Goal: Check status: Check status

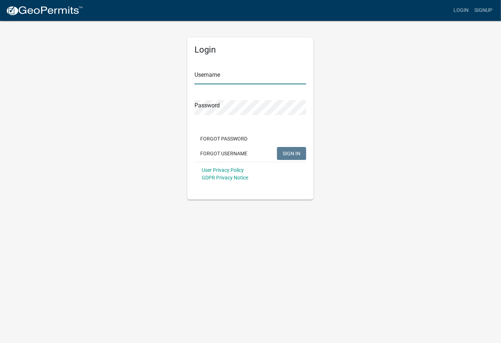
type input "xl industrial"
click at [294, 149] on button "SIGN IN" at bounding box center [291, 153] width 29 height 13
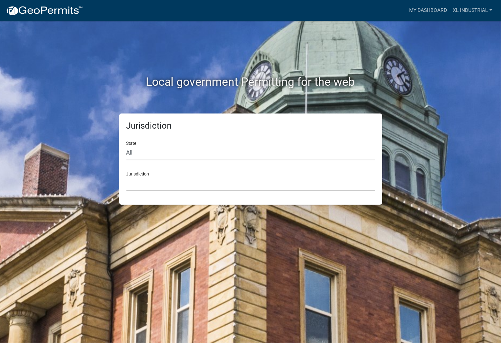
click at [142, 152] on select "All Colorado Georgia Indiana Iowa Kansas Minnesota Ohio South Carolina Wisconsin" at bounding box center [250, 152] width 248 height 15
select select "Indiana"
click at [126, 145] on select "All Colorado Georgia Indiana Iowa Kansas Minnesota Ohio South Carolina Wisconsin" at bounding box center [250, 152] width 248 height 15
click at [154, 180] on select "City of Charlestown, Indiana City of Jeffersonville, Indiana City of Logansport…" at bounding box center [250, 183] width 248 height 15
click at [453, 84] on div "Local government Permitting for the web" at bounding box center [250, 83] width 410 height 17
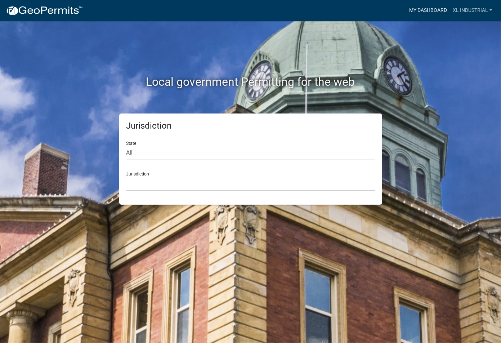
click at [435, 6] on link "My Dashboard" at bounding box center [428, 11] width 44 height 14
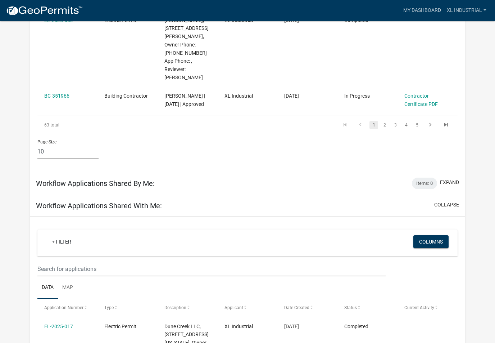
scroll to position [792, 0]
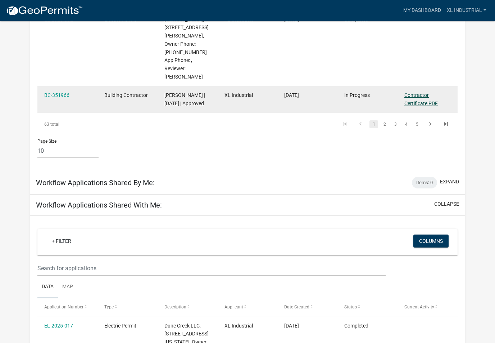
click at [419, 102] on link "Contractor Certificate PDF" at bounding box center [421, 99] width 33 height 14
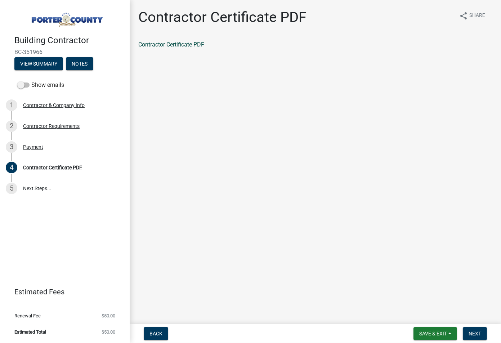
click at [181, 46] on link "Contractor Certificate PDF" at bounding box center [171, 44] width 66 height 7
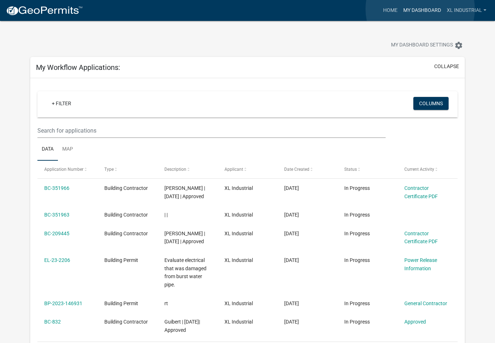
click at [421, 9] on link "My Dashboard" at bounding box center [423, 11] width 44 height 14
click at [392, 7] on link "Home" at bounding box center [391, 11] width 20 height 14
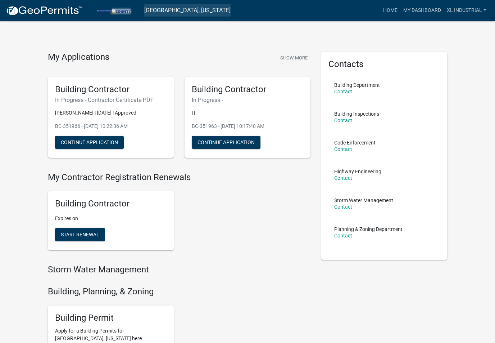
click at [177, 11] on link "Porter County, Indiana" at bounding box center [187, 10] width 86 height 12
click at [391, 9] on link "Home" at bounding box center [391, 11] width 20 height 14
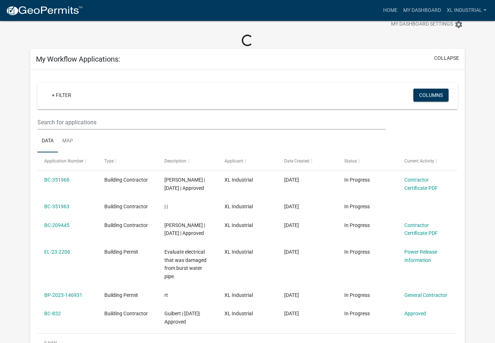
scroll to position [266, 0]
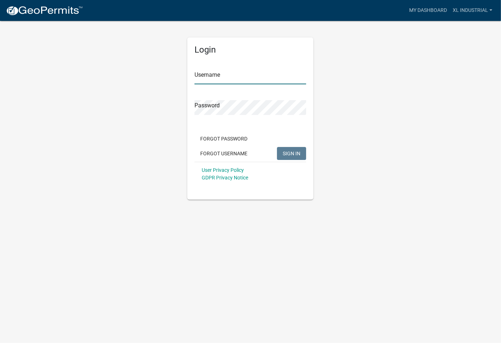
type input "xl industrial"
click at [292, 154] on span "SIGN IN" at bounding box center [292, 153] width 18 height 6
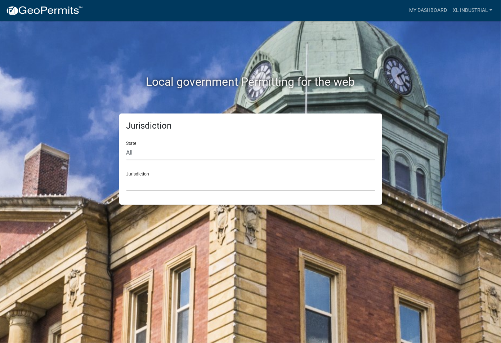
click at [157, 151] on select "All Colorado Georgia Indiana Iowa Kansas Minnesota Ohio South Carolina Wisconsin" at bounding box center [250, 152] width 248 height 15
select select "Indiana"
click at [126, 145] on select "All Colorado Georgia Indiana Iowa Kansas Minnesota Ohio South Carolina Wisconsin" at bounding box center [250, 152] width 248 height 15
click at [135, 170] on div "Jurisdiction City of Charlestown, Indiana City of Jeffersonville, Indiana City …" at bounding box center [250, 178] width 248 height 25
click at [136, 187] on select "City of Charlestown, Indiana City of Jeffersonville, Indiana City of Logansport…" at bounding box center [250, 183] width 248 height 15
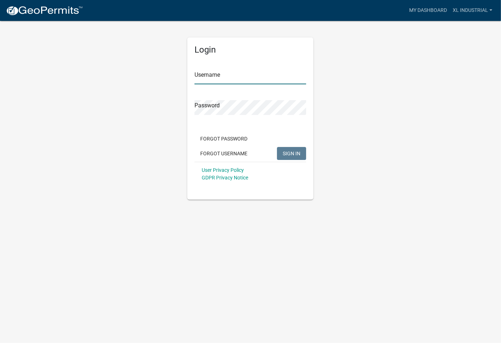
type input "xl industrial"
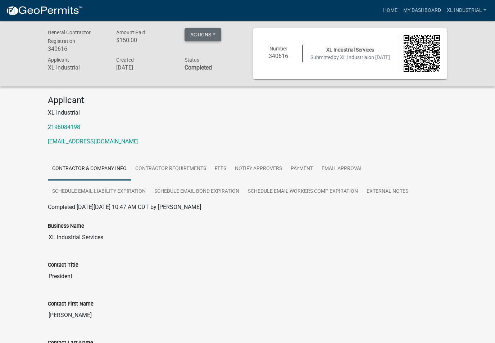
click at [216, 33] on button "Actions" at bounding box center [203, 34] width 37 height 13
click at [417, 8] on link "My Dashboard" at bounding box center [423, 11] width 44 height 14
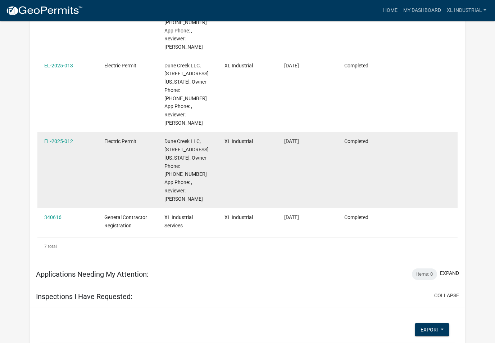
scroll to position [1500, 0]
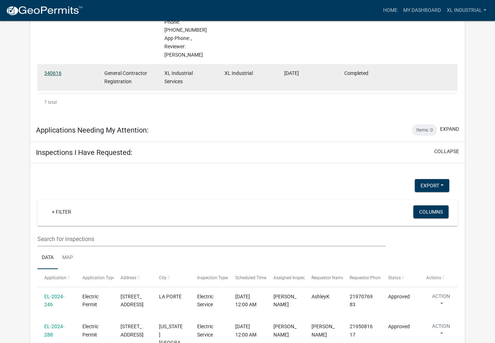
click at [59, 74] on link "340616" at bounding box center [52, 73] width 17 height 6
